Goal: Task Accomplishment & Management: Use online tool/utility

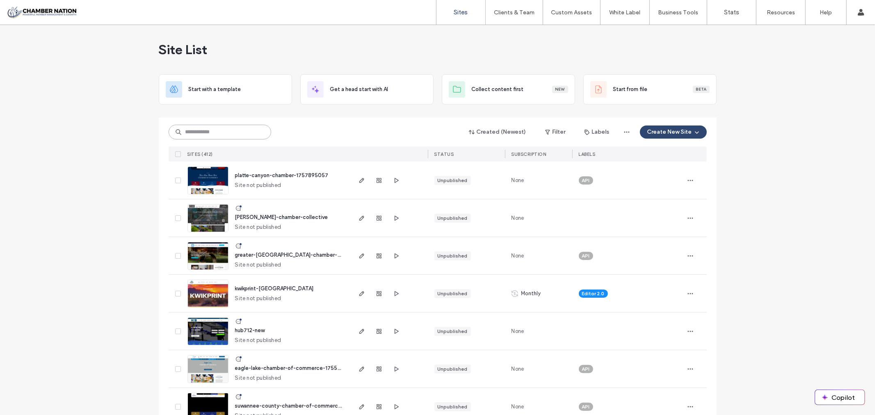
click at [249, 133] on input at bounding box center [220, 132] width 103 height 15
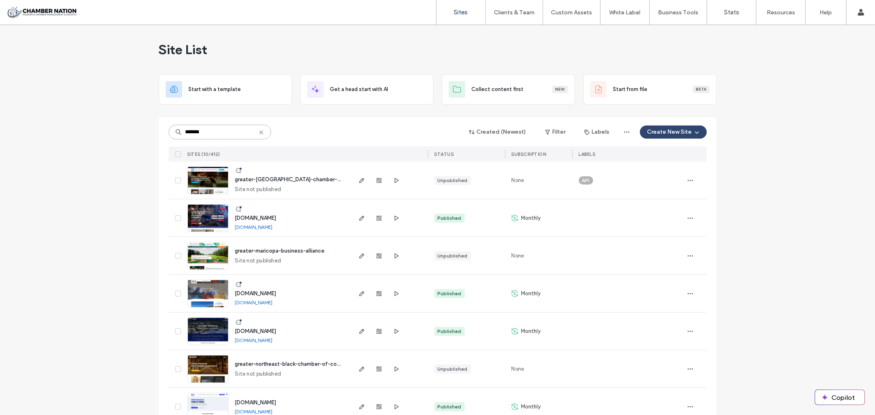
type input "*******"
click at [290, 248] on span "greater-maricopa-business-alliance" at bounding box center [280, 251] width 90 height 6
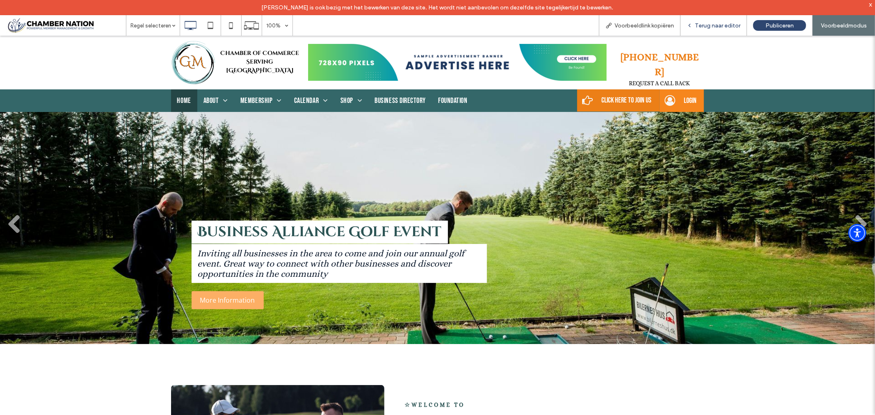
click at [719, 25] on span "Terug naar editor" at bounding box center [718, 25] width 46 height 7
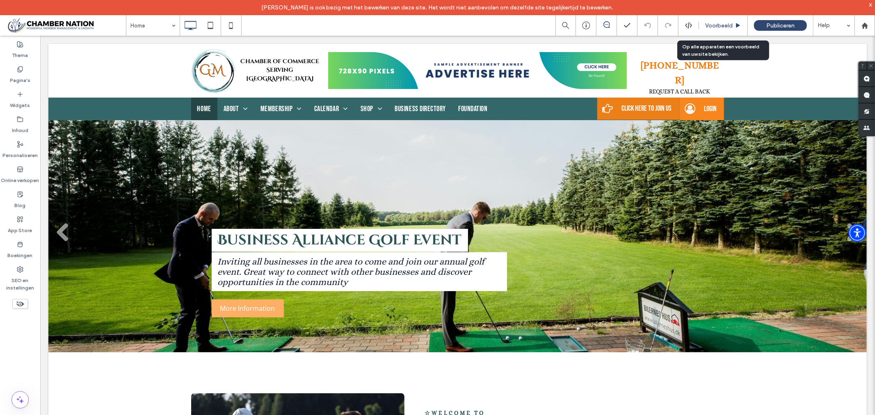
click at [713, 25] on span "Voorbeeld" at bounding box center [718, 25] width 27 height 7
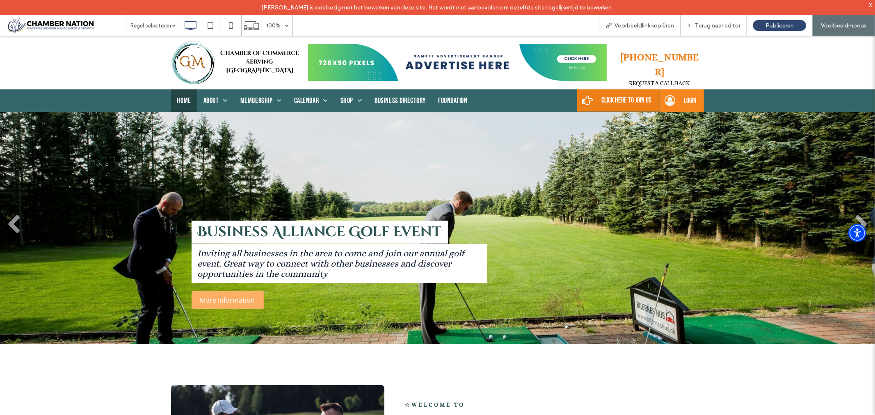
click at [713, 25] on span "Terug naar editor" at bounding box center [718, 25] width 46 height 7
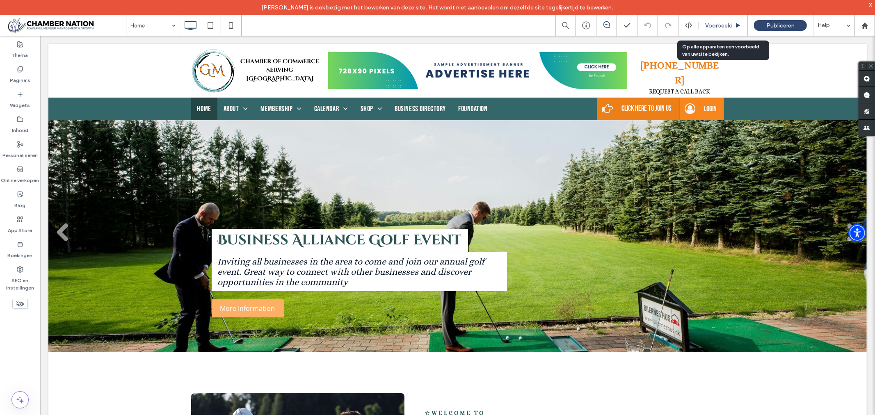
click at [736, 26] on use at bounding box center [738, 25] width 4 height 5
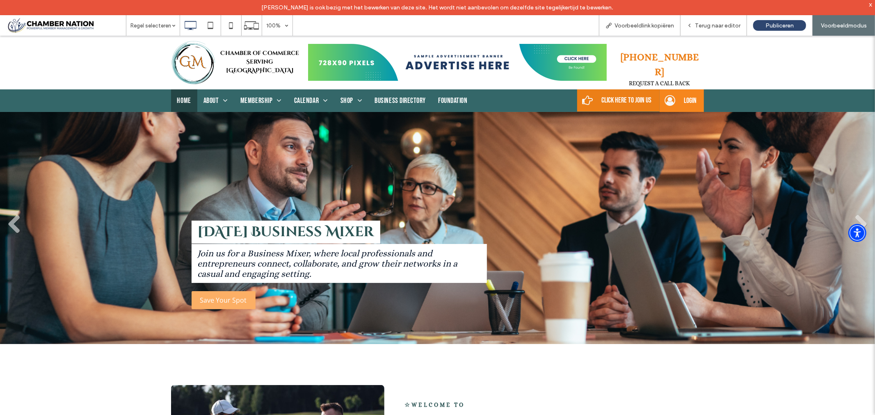
click at [854, 23] on span "Voorbeeldmodus" at bounding box center [843, 25] width 46 height 7
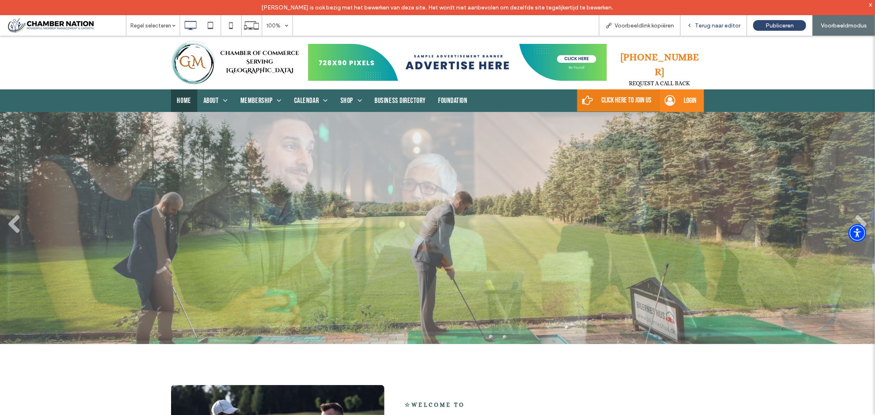
click at [706, 25] on span "Terug naar editor" at bounding box center [718, 25] width 46 height 7
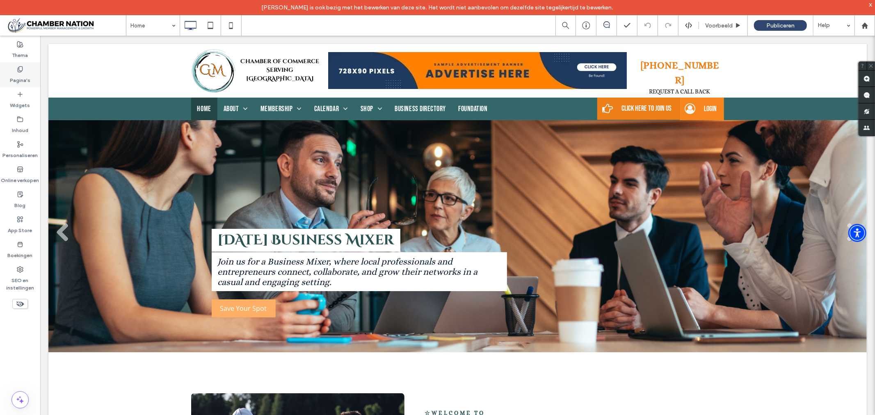
drag, startPoint x: 715, startPoint y: 27, endPoint x: 19, endPoint y: 73, distance: 696.9
click at [19, 73] on label "Pagina's" at bounding box center [20, 78] width 21 height 11
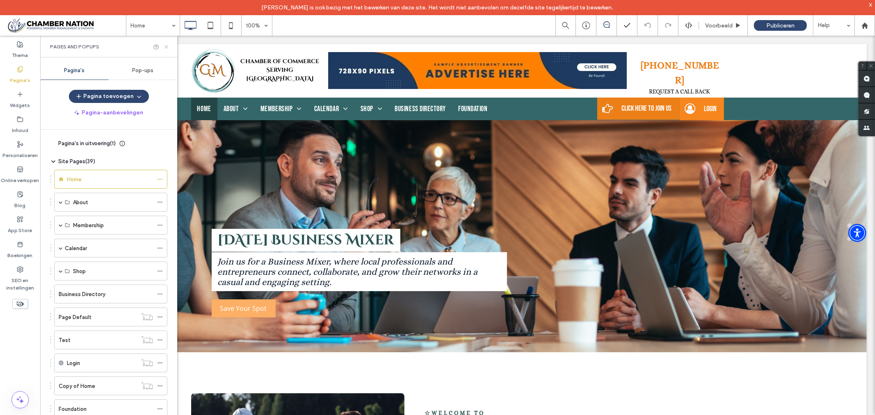
click at [166, 47] on use at bounding box center [165, 46] width 3 height 3
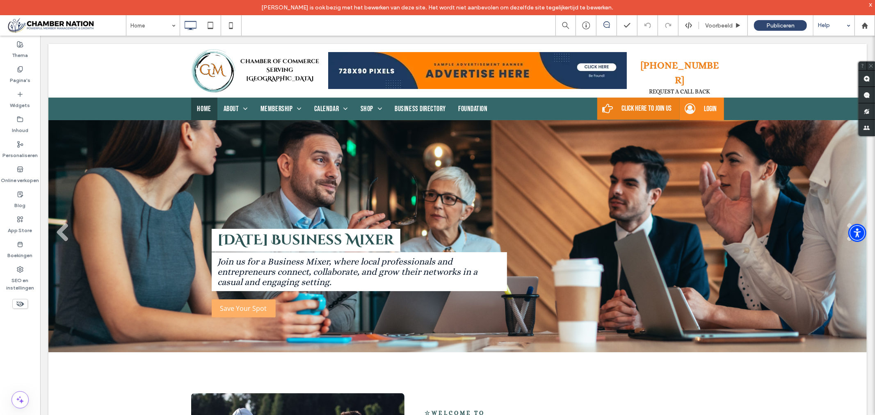
click at [847, 23] on div "Help" at bounding box center [833, 25] width 41 height 21
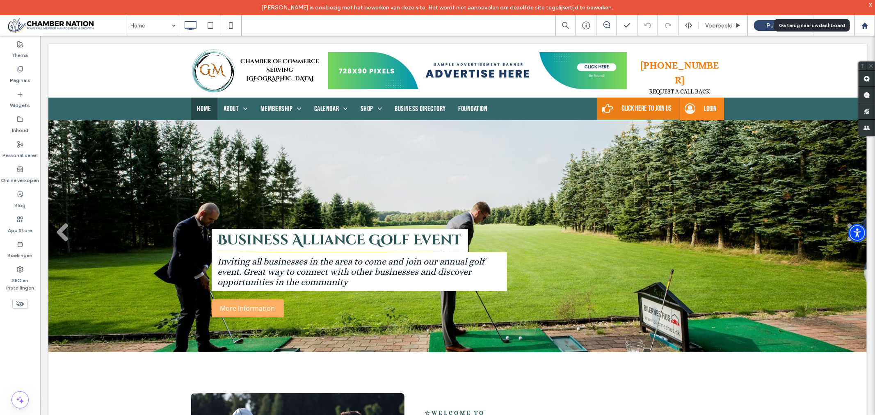
click at [866, 23] on icon at bounding box center [864, 25] width 7 height 7
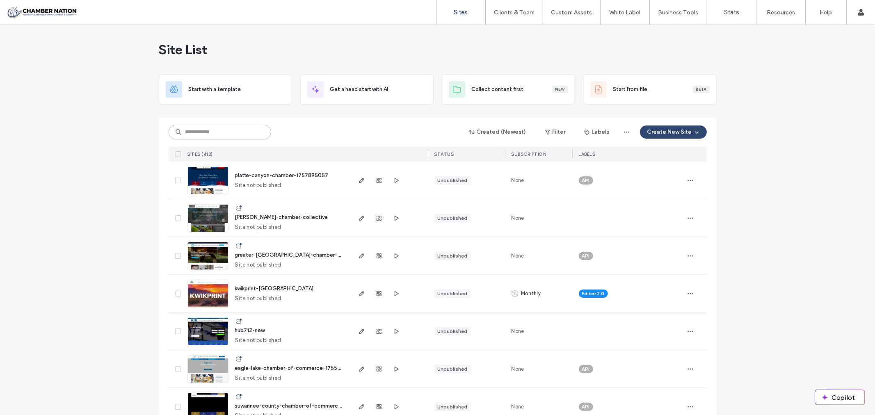
click at [226, 131] on input at bounding box center [220, 132] width 103 height 15
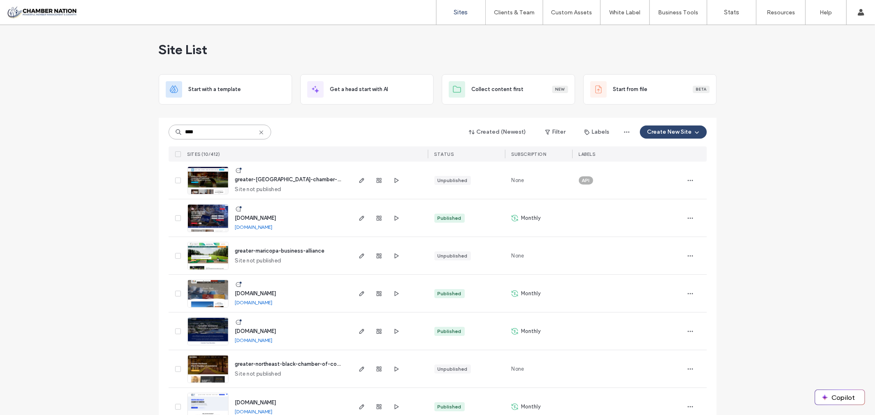
type input "****"
click at [276, 253] on span "greater-maricopa-business-alliance" at bounding box center [280, 251] width 90 height 6
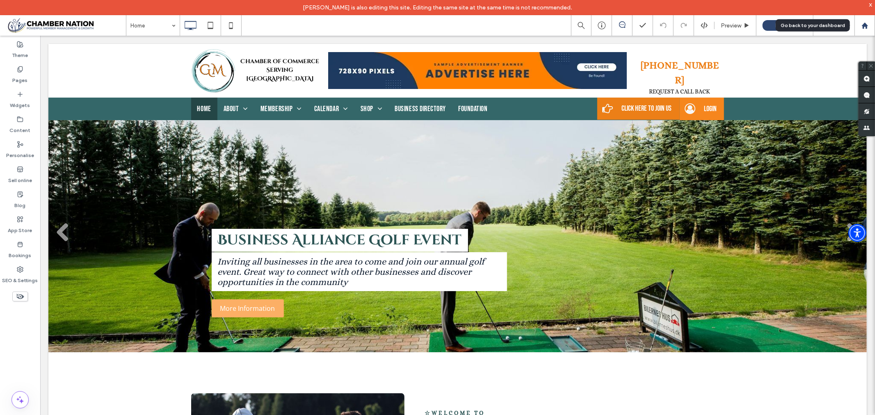
click at [865, 26] on use at bounding box center [864, 25] width 6 height 6
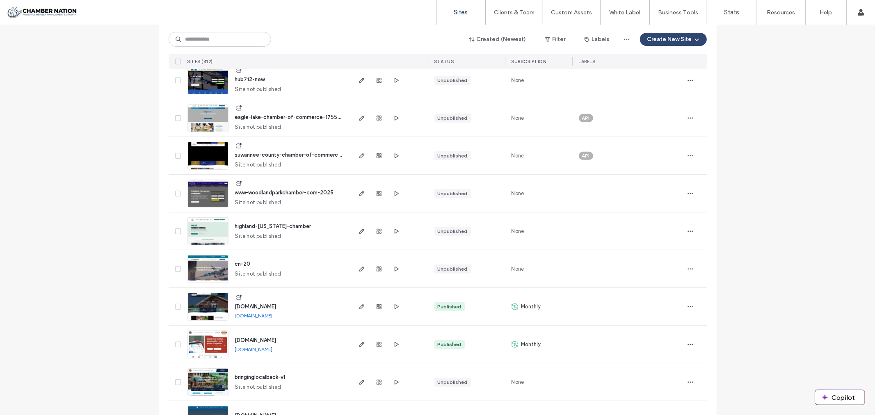
scroll to position [137, 0]
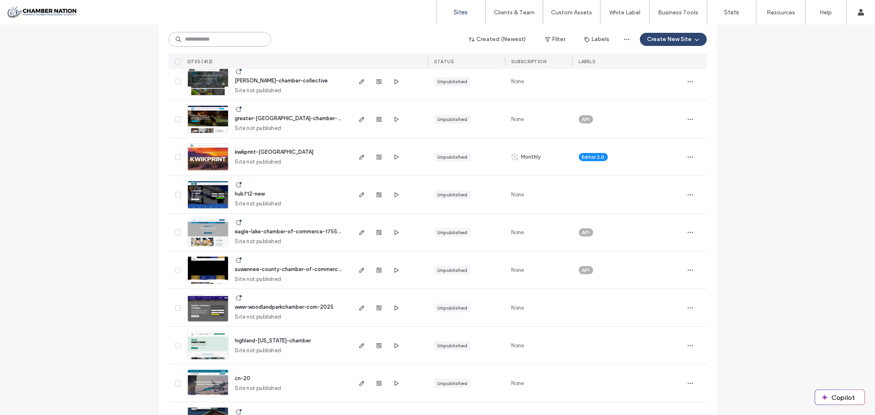
click at [204, 39] on input at bounding box center [220, 39] width 103 height 15
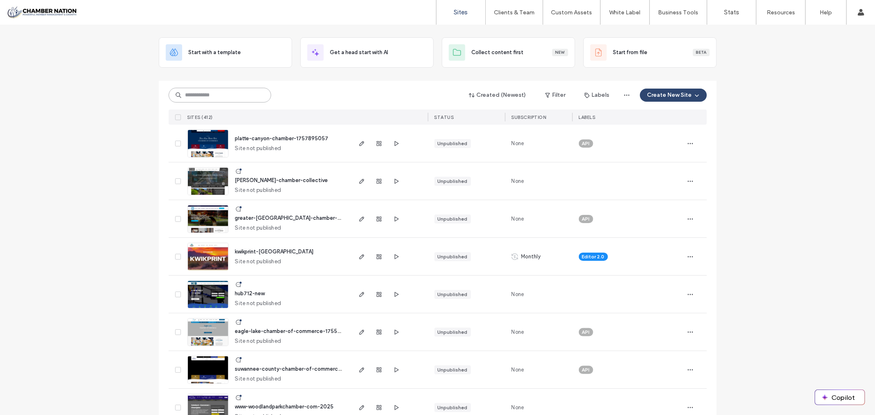
scroll to position [0, 0]
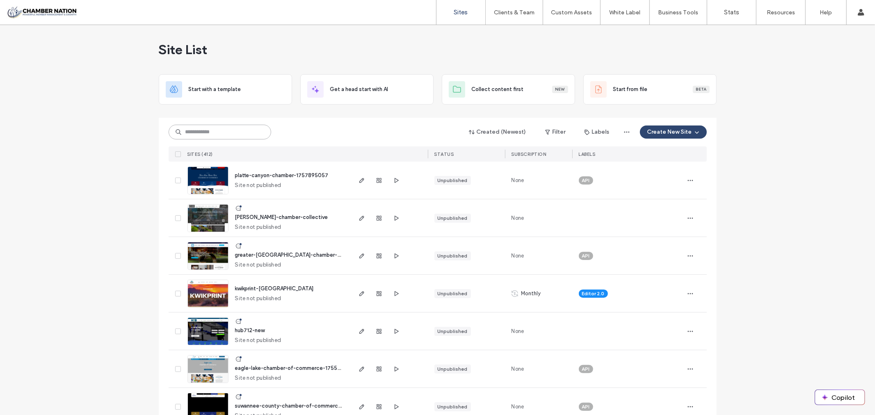
click at [230, 132] on input at bounding box center [220, 132] width 103 height 15
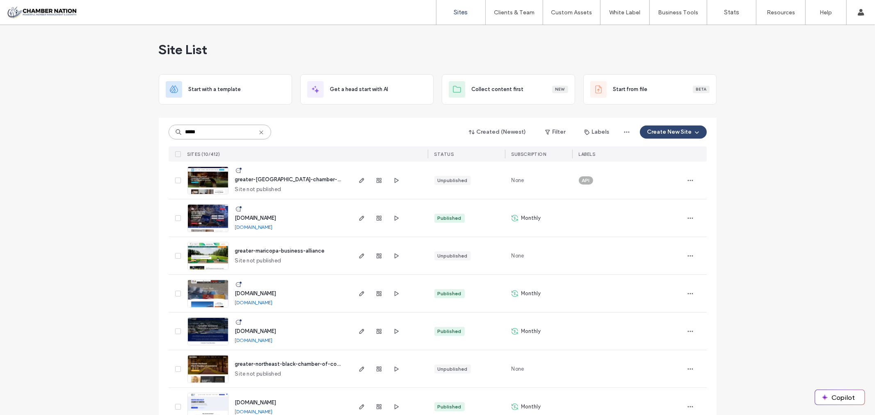
type input "*****"
click at [276, 252] on span "greater-maricopa-business-alliance" at bounding box center [280, 251] width 90 height 6
